Goal: Task Accomplishment & Management: Complete application form

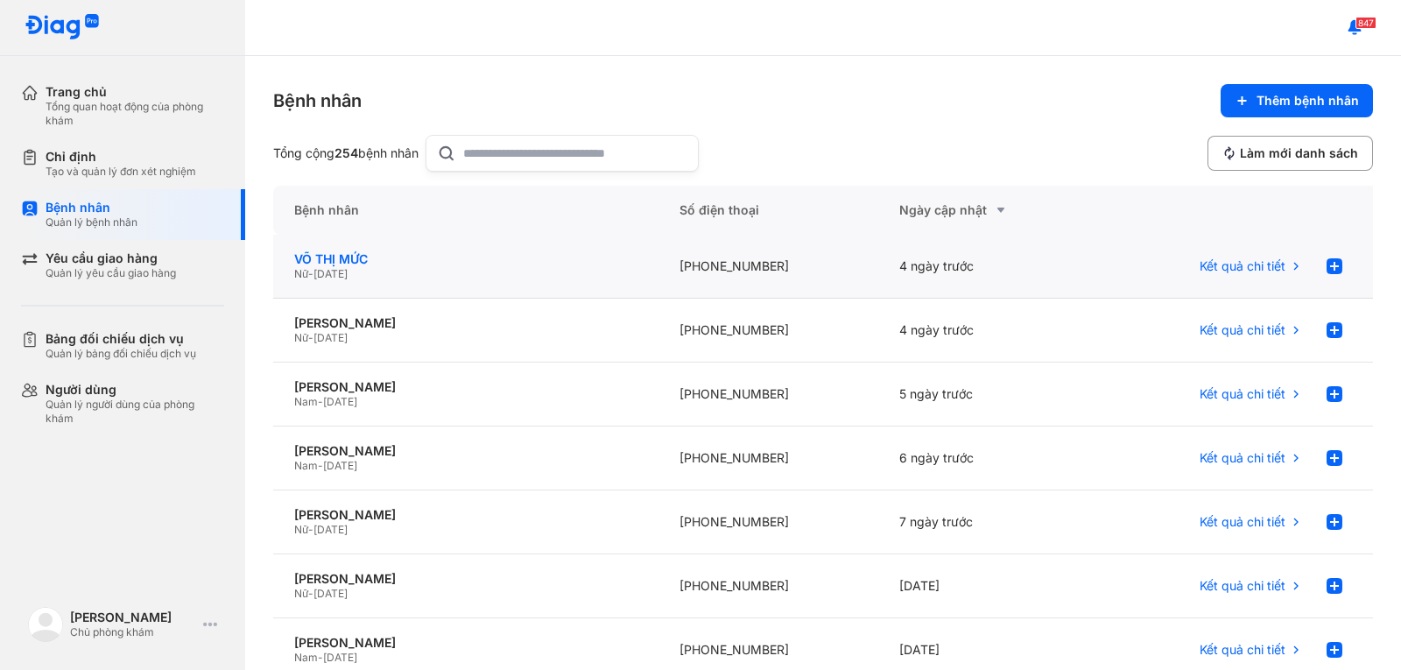
click at [363, 256] on div "VÕ THỊ MỨC" at bounding box center [465, 259] width 343 height 16
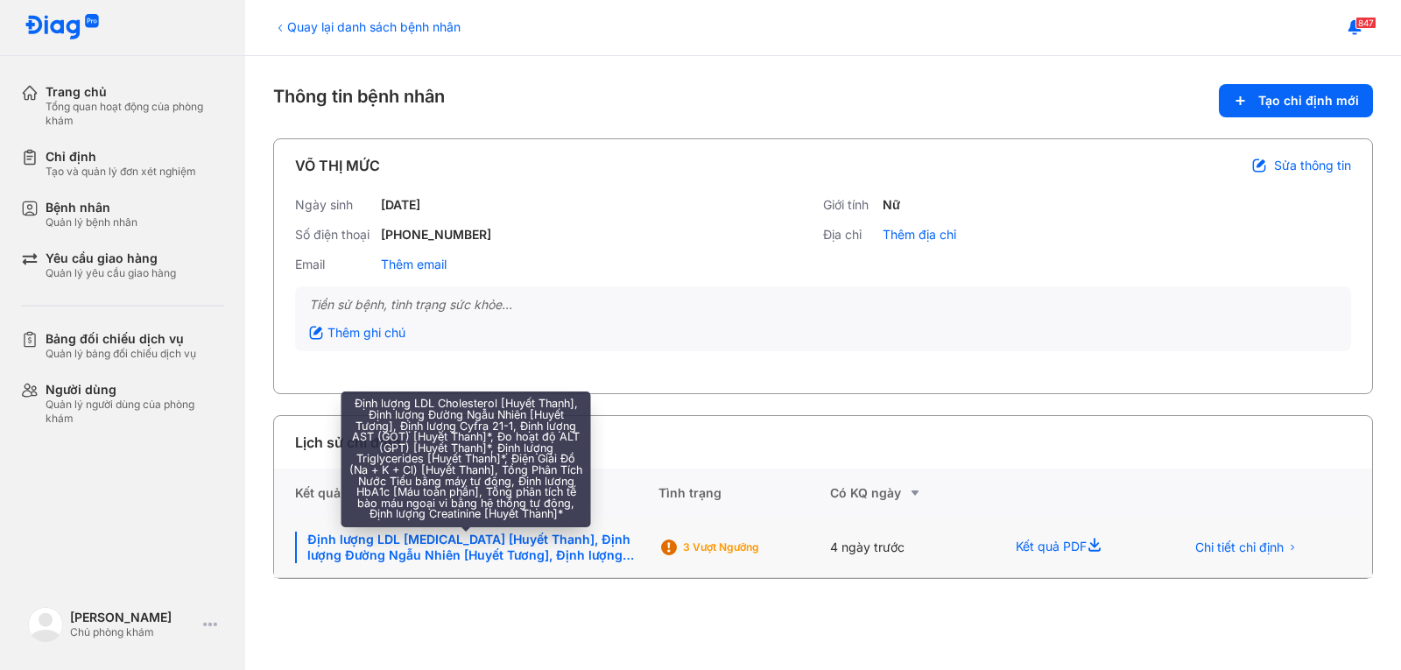
click at [485, 552] on div "Định lượng LDL Cholesterol [Huyết Thanh], Định lượng Đường Ngẫu Nhiên [Huyết Tư…" at bounding box center [466, 548] width 342 height 32
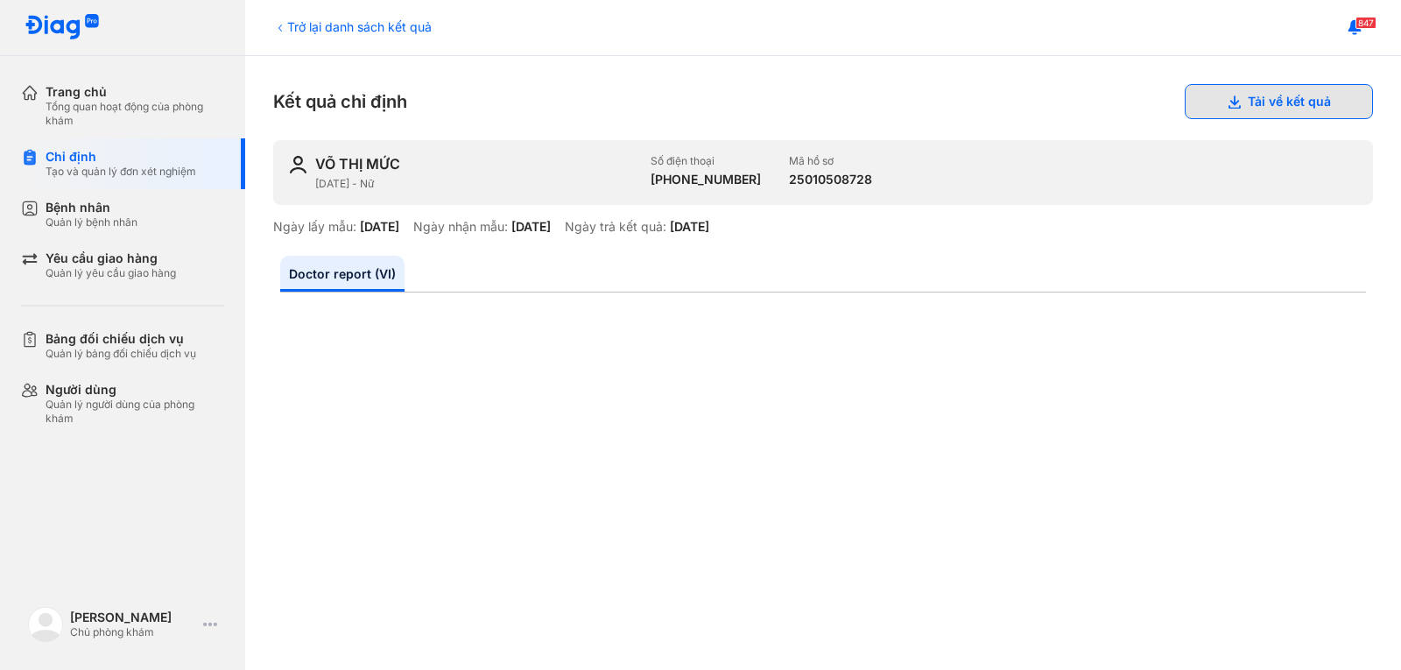
click at [1258, 107] on button "Tải về kết quả" at bounding box center [1279, 101] width 188 height 35
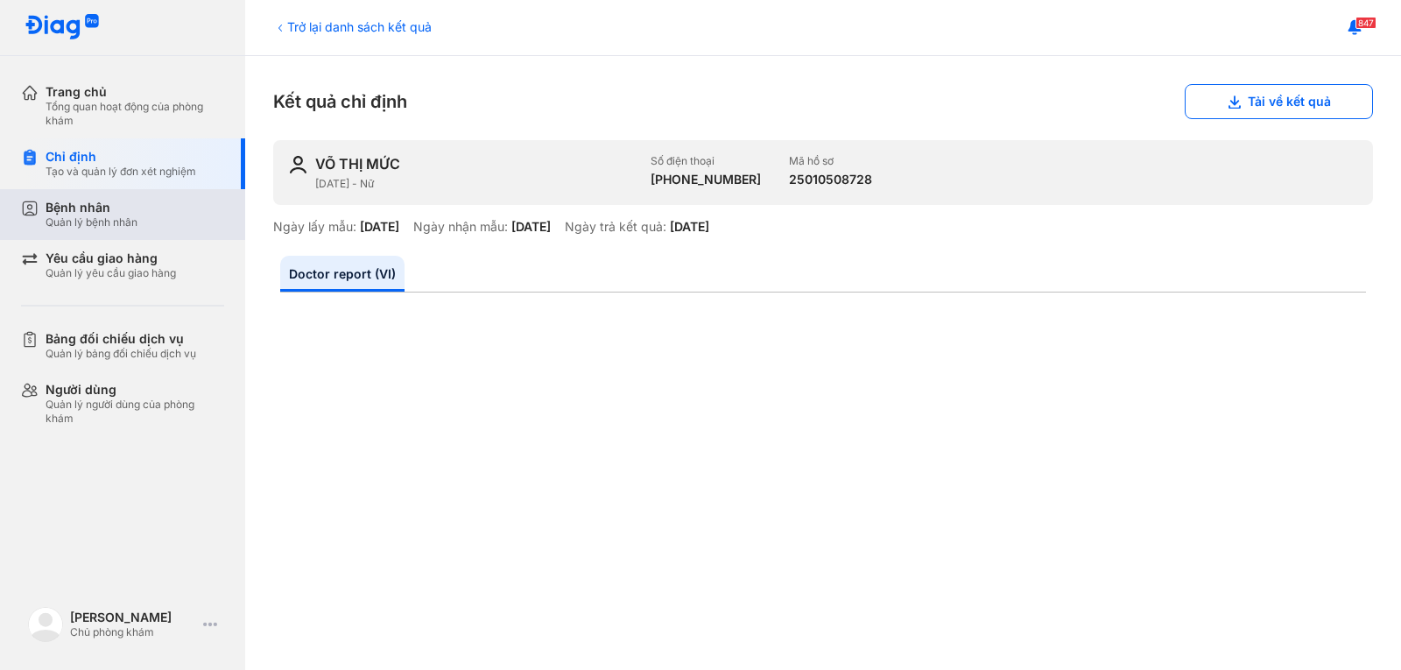
click at [92, 219] on div "Quản lý bệnh nhân" at bounding box center [92, 222] width 92 height 14
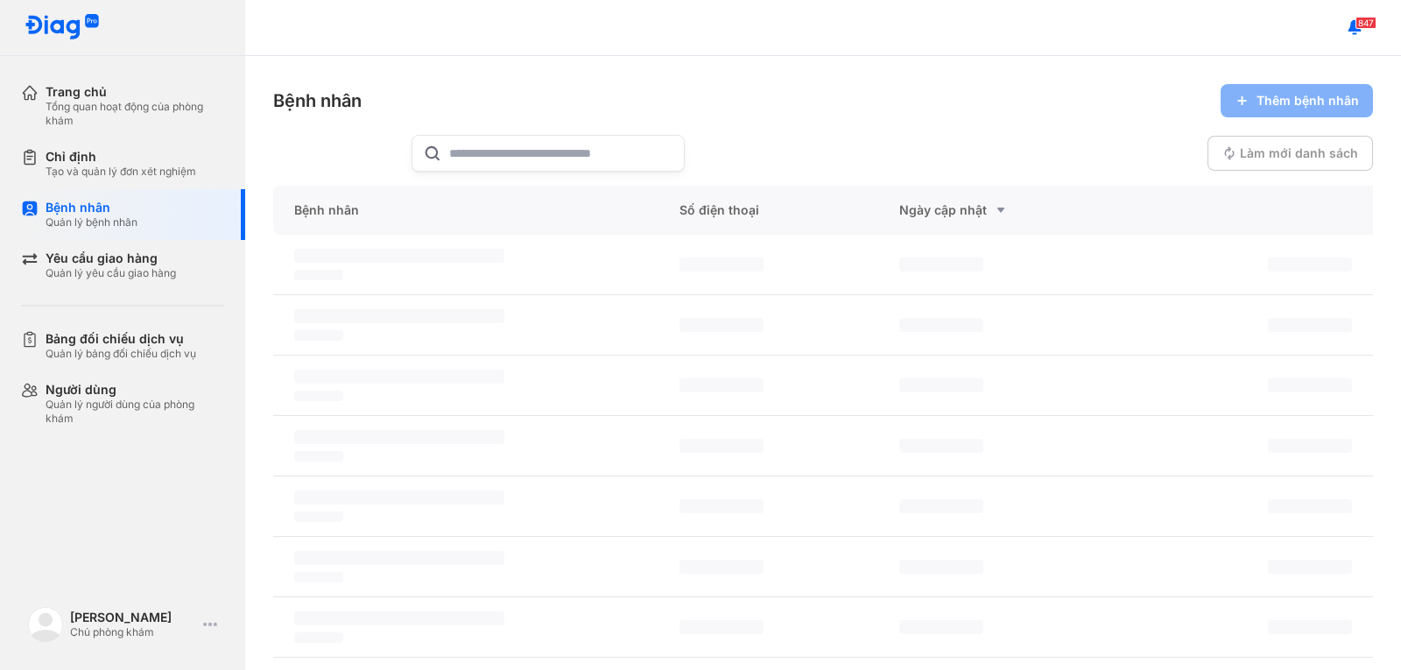
click at [520, 148] on input "text" at bounding box center [561, 153] width 224 height 35
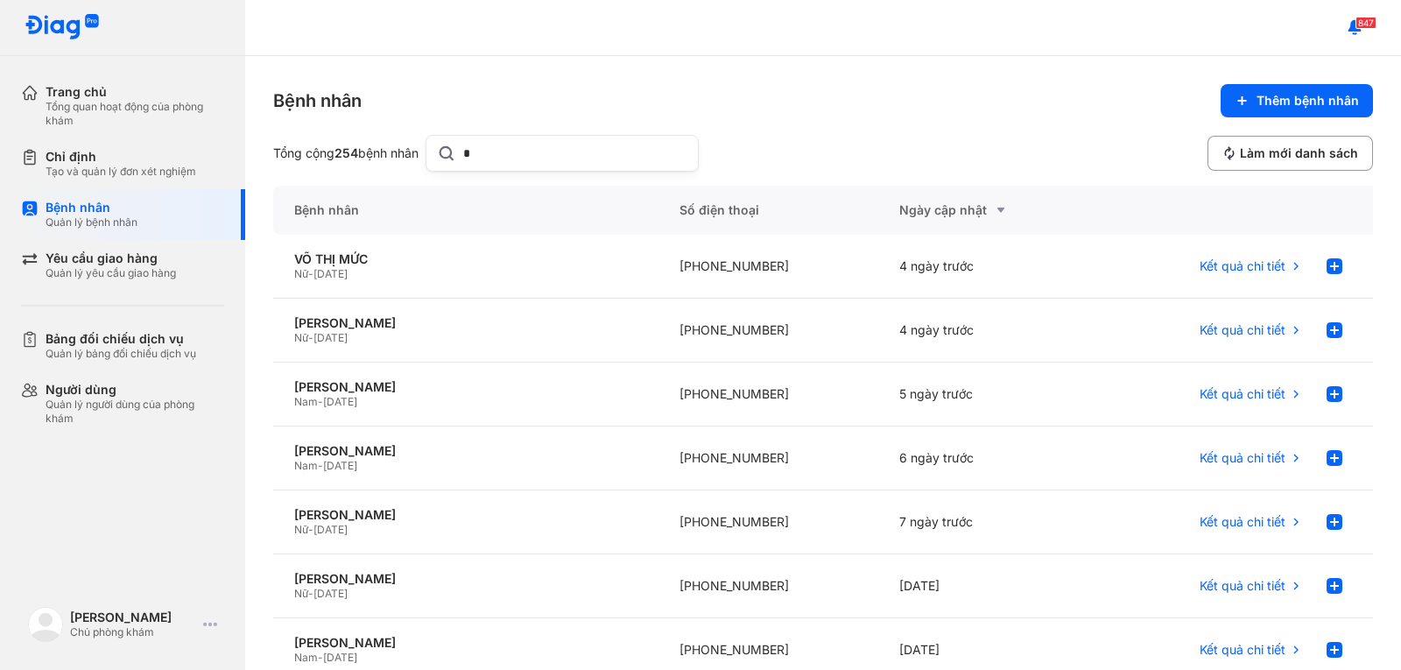
type input "**"
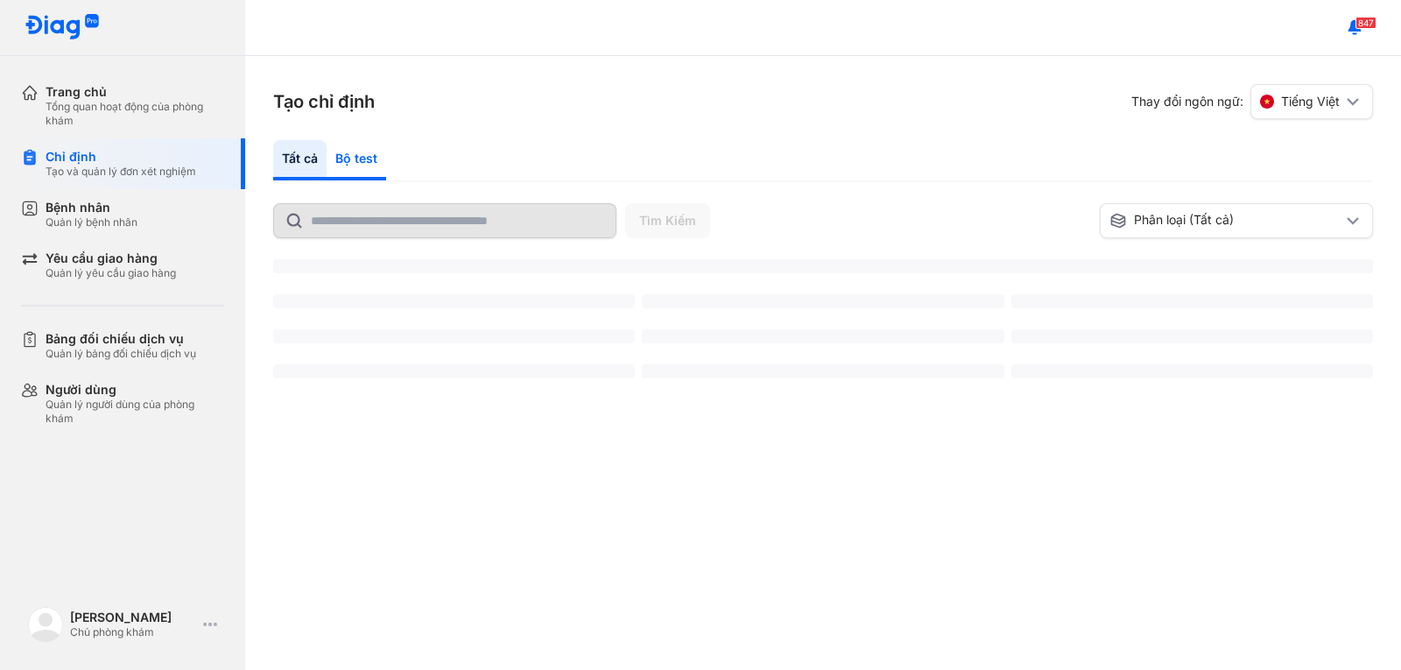
click at [349, 150] on div "Bộ test" at bounding box center [357, 160] width 60 height 40
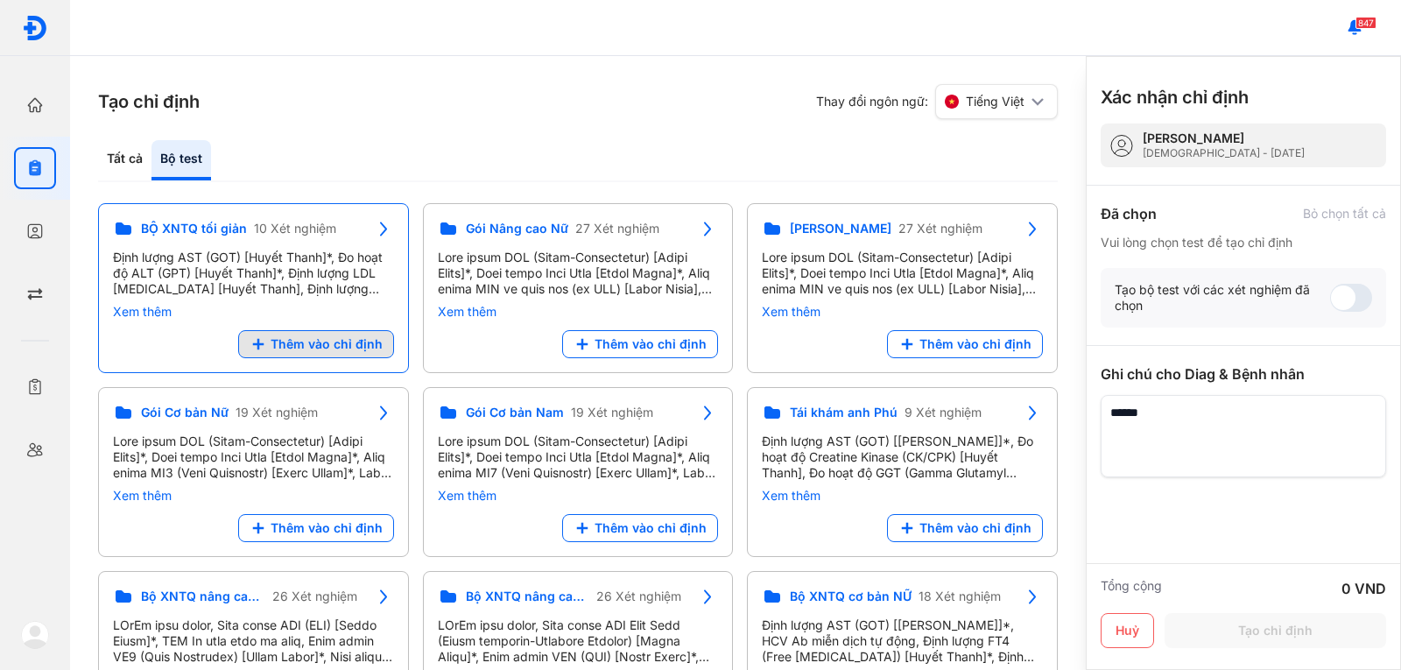
click at [300, 341] on span "Thêm vào chỉ định" at bounding box center [327, 344] width 112 height 16
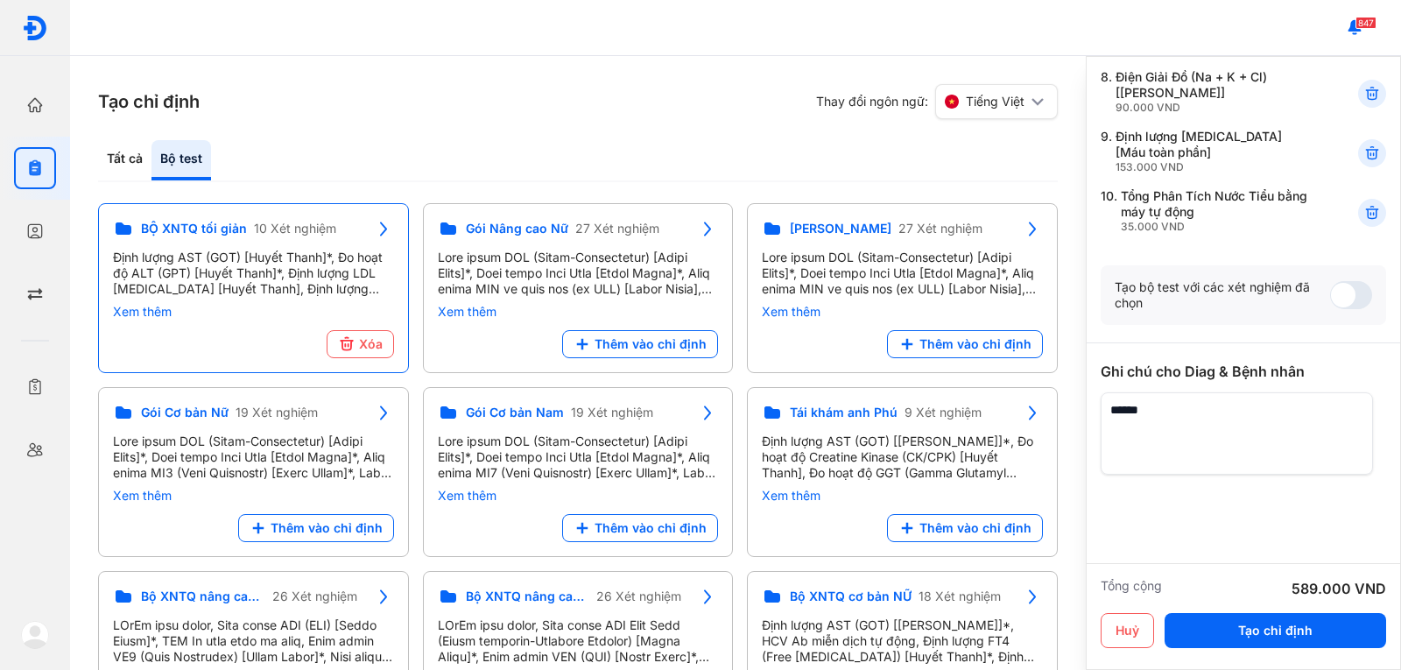
scroll to position [598, 0]
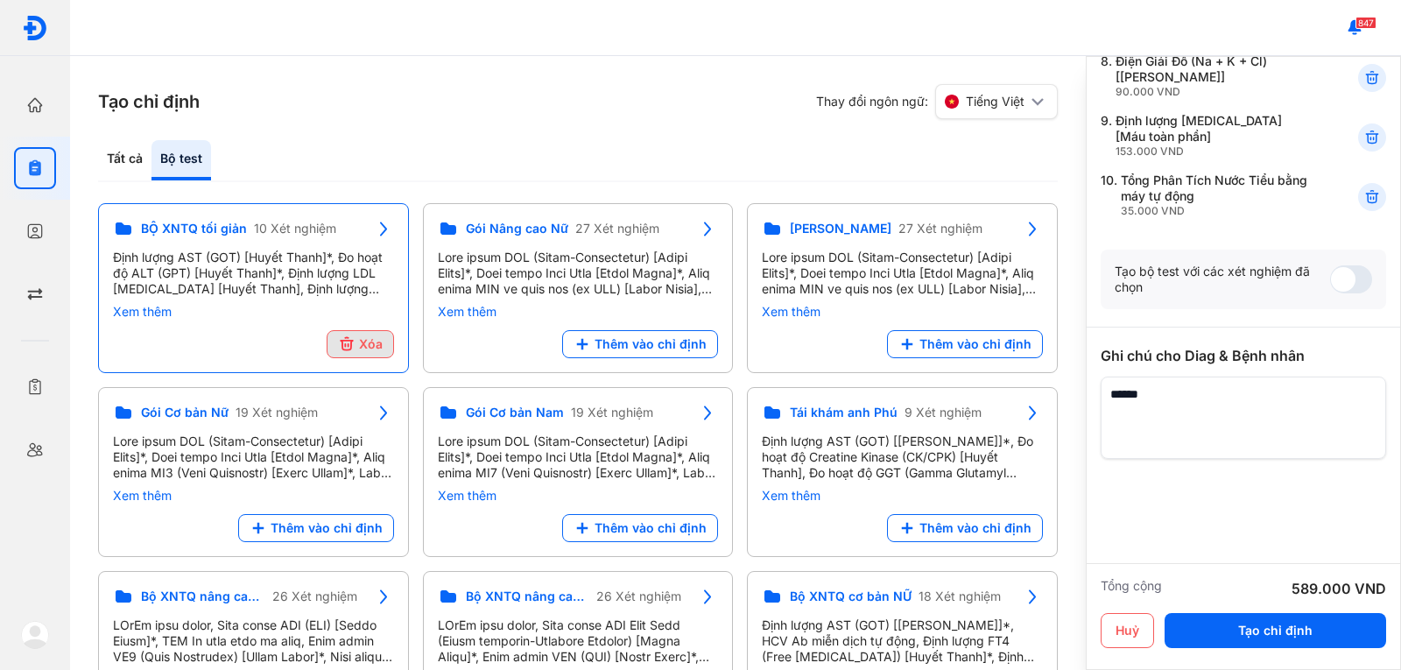
click at [366, 346] on span "Xóa" at bounding box center [371, 344] width 24 height 16
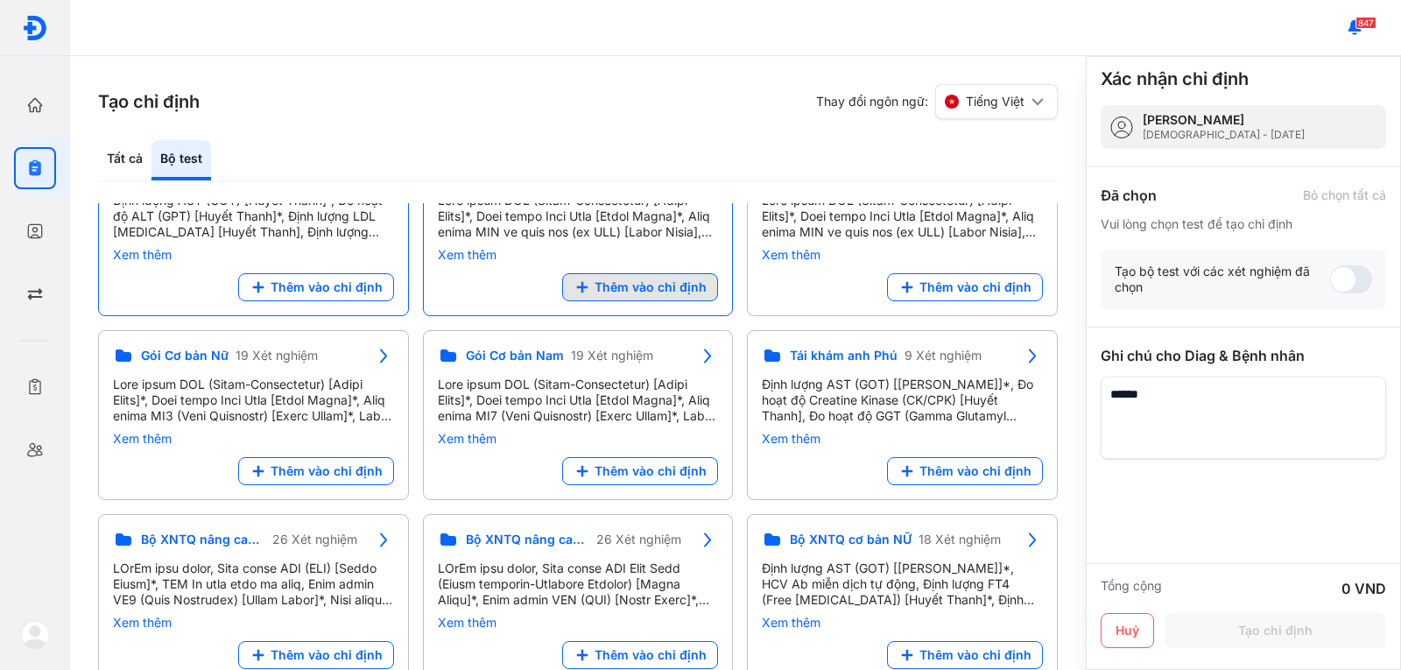
scroll to position [88, 0]
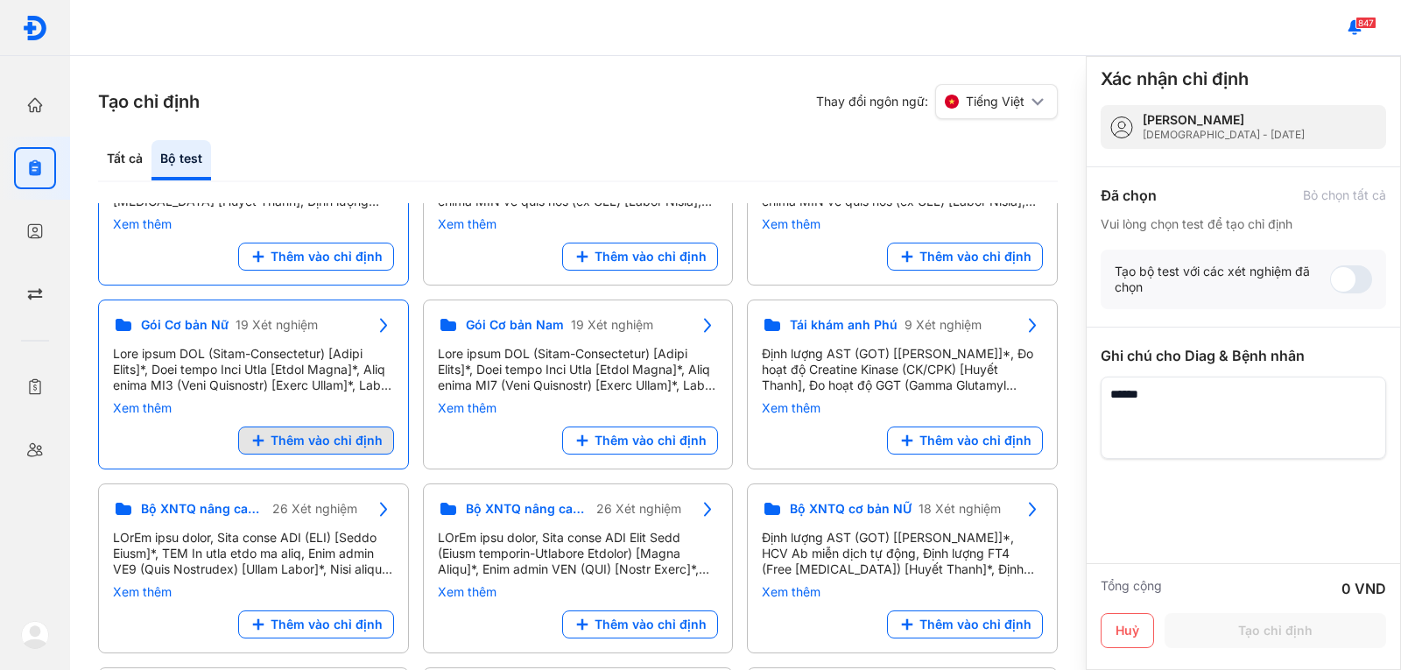
click at [293, 434] on span "Thêm vào chỉ định" at bounding box center [327, 441] width 112 height 16
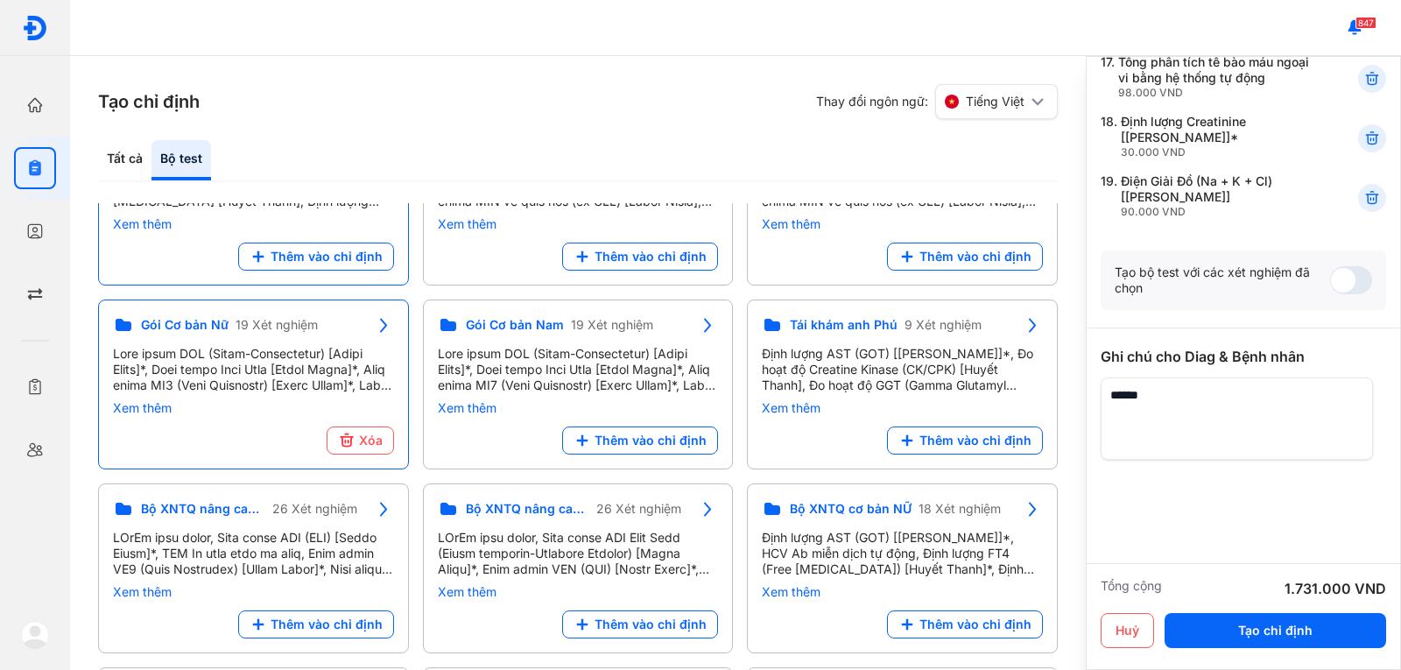
scroll to position [1150, 0]
click at [1237, 629] on button "Tạo chỉ định" at bounding box center [1276, 630] width 222 height 35
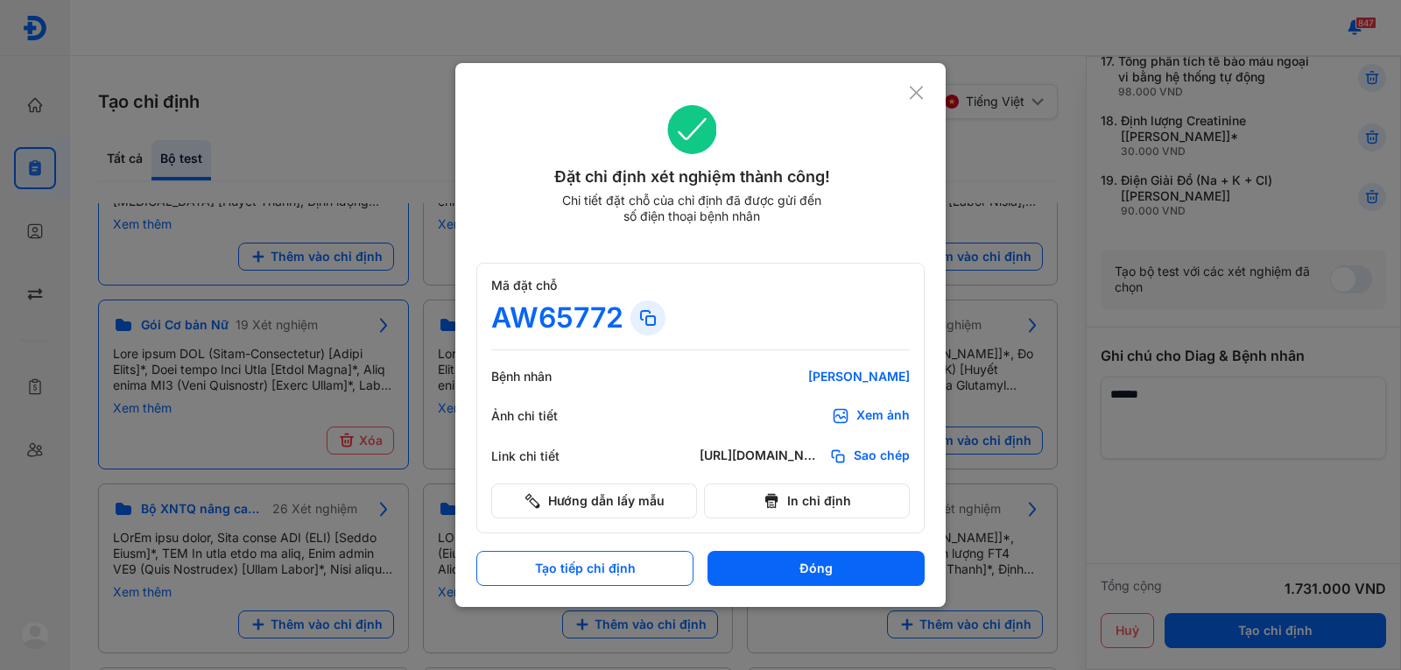
click at [873, 416] on div "Xem ảnh" at bounding box center [883, 416] width 53 height 18
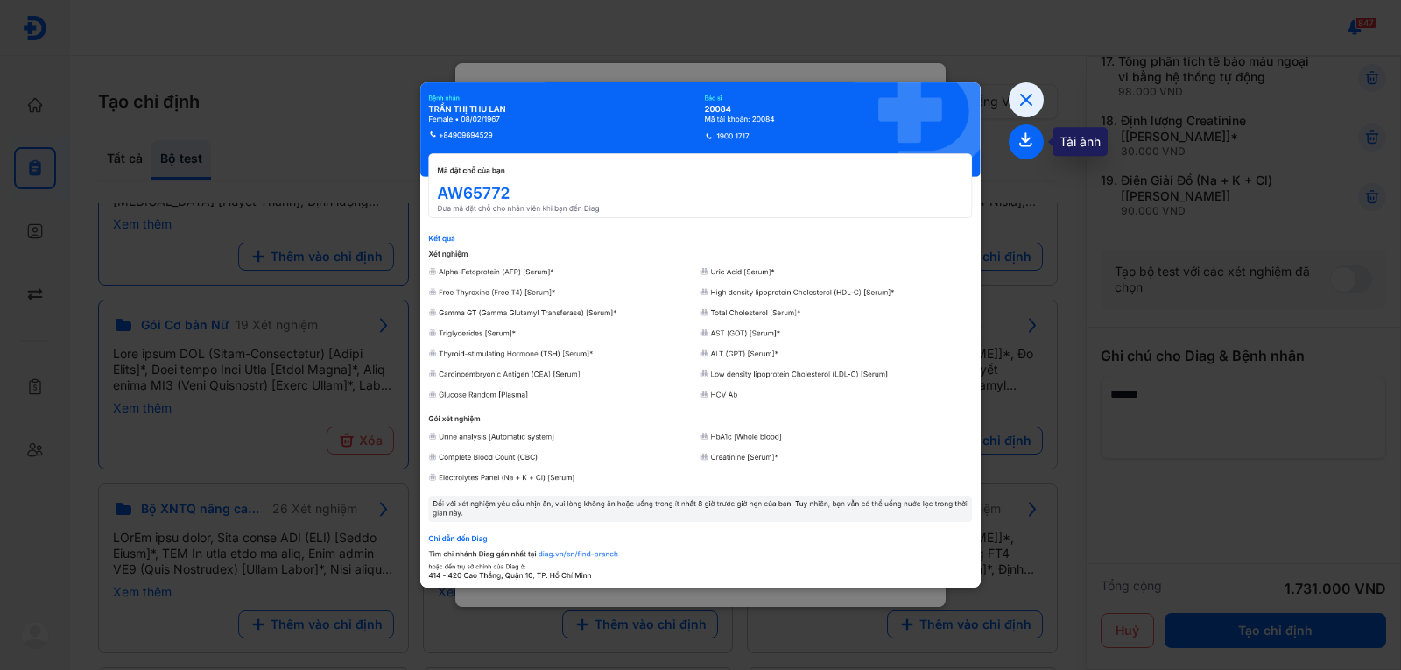
click at [1028, 141] on icon at bounding box center [1026, 141] width 35 height 35
